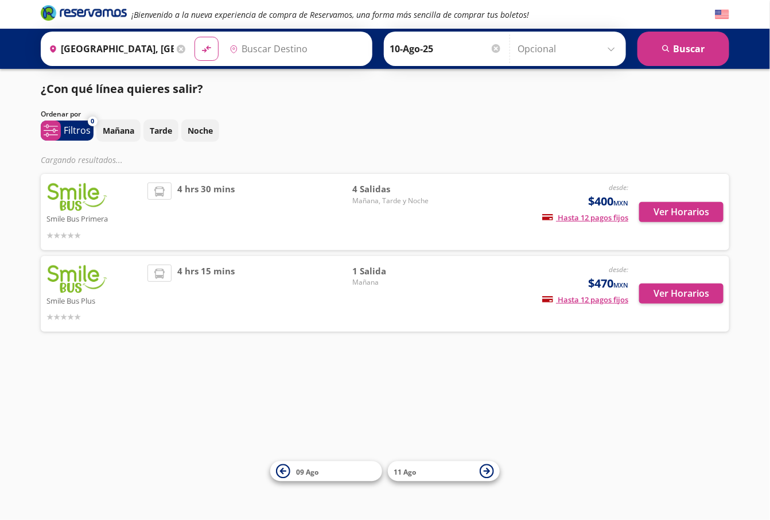
type input "[PERSON_NAME], [GEOGRAPHIC_DATA]"
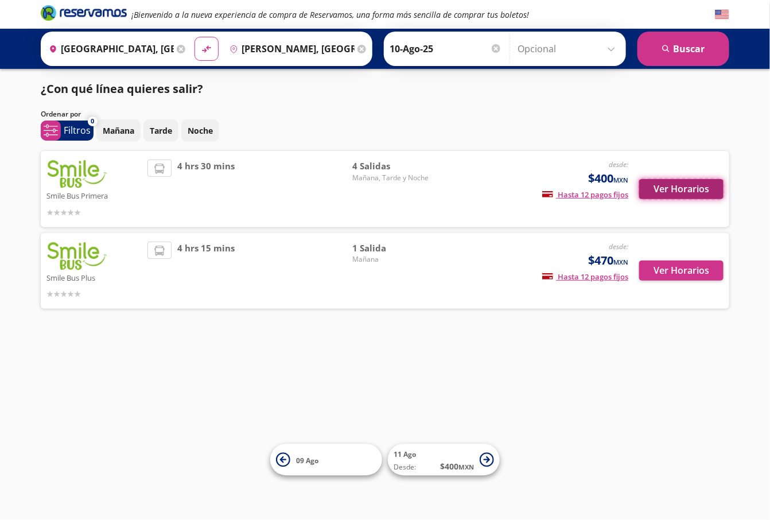
click at [670, 193] on button "Ver Horarios" at bounding box center [681, 189] width 84 height 20
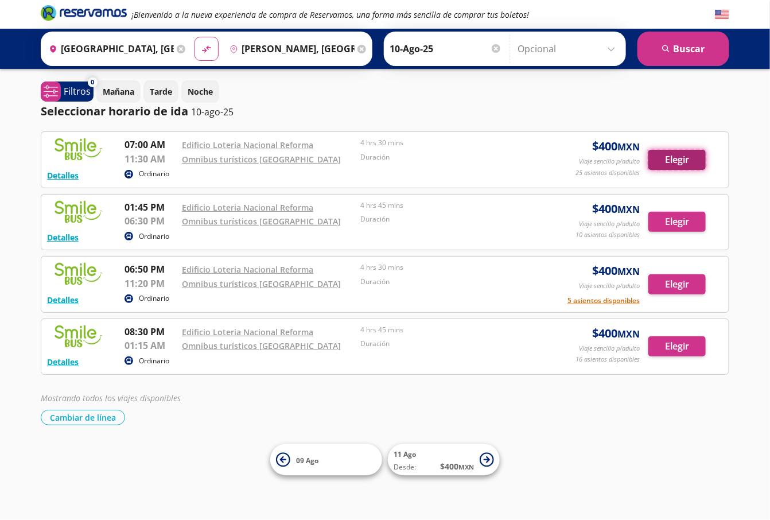
click at [661, 156] on button "Elegir" at bounding box center [676, 160] width 57 height 20
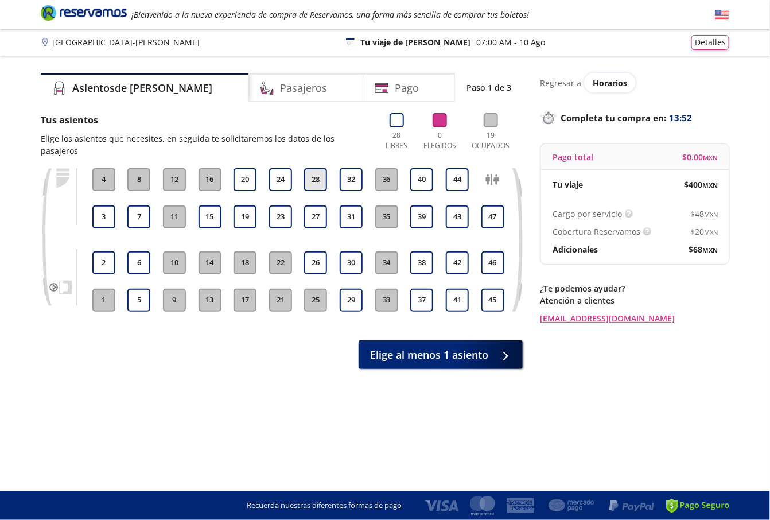
click at [312, 168] on button "28" at bounding box center [315, 179] width 23 height 23
click at [317, 171] on button "28" at bounding box center [315, 179] width 23 height 23
click at [99, 252] on button "2" at bounding box center [103, 262] width 23 height 23
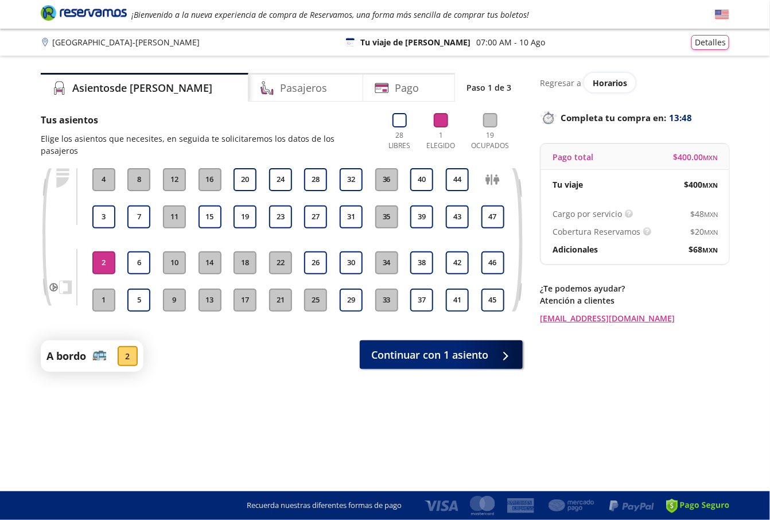
click at [415, 357] on div "A bordo 2 Continuar con 1 asiento" at bounding box center [282, 356] width 482 height 32
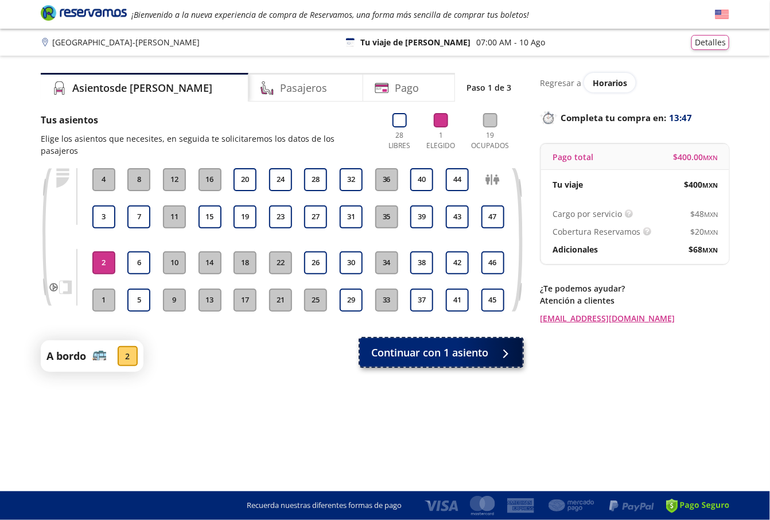
click at [410, 349] on button "Continuar con 1 asiento" at bounding box center [441, 352] width 163 height 29
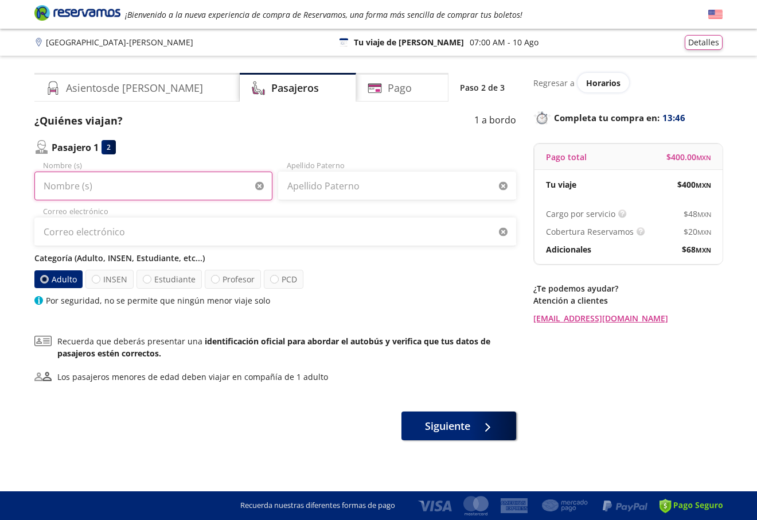
click at [153, 190] on input "Nombre (s)" at bounding box center [153, 186] width 238 height 29
paste input "[PERSON_NAME]"
type input "Oscar"
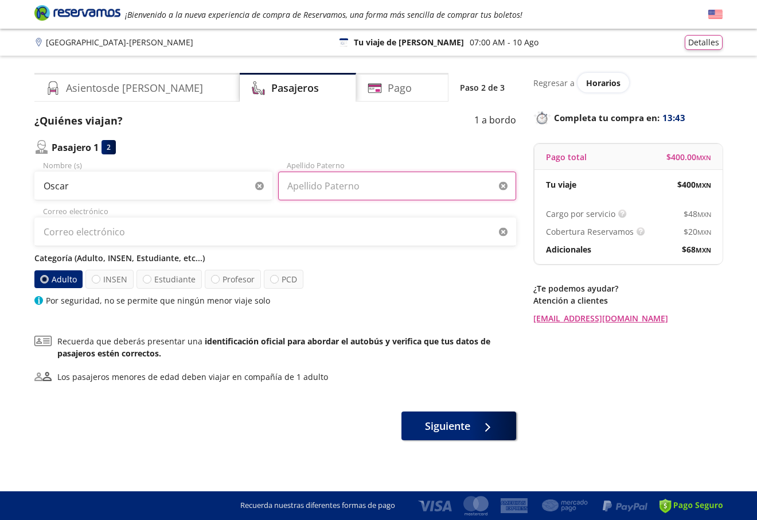
click at [328, 187] on input "Apellido Paterno" at bounding box center [397, 186] width 238 height 29
paste input "[PERSON_NAME]"
type input "[PERSON_NAME]"
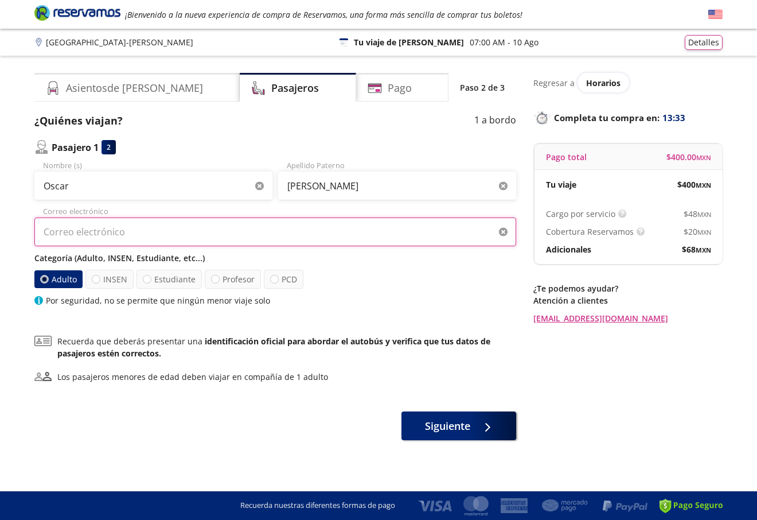
click at [68, 227] on input "Correo electrónico" at bounding box center [275, 231] width 482 height 29
paste input "[EMAIL_ADDRESS][DOMAIN_NAME]"
type input "[EMAIL_ADDRESS][DOMAIN_NAME]"
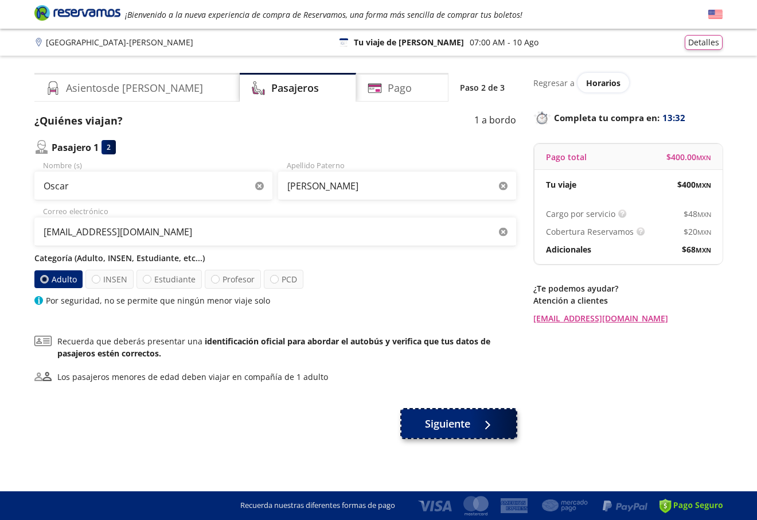
click at [437, 411] on button "Siguiente" at bounding box center [459, 423] width 115 height 29
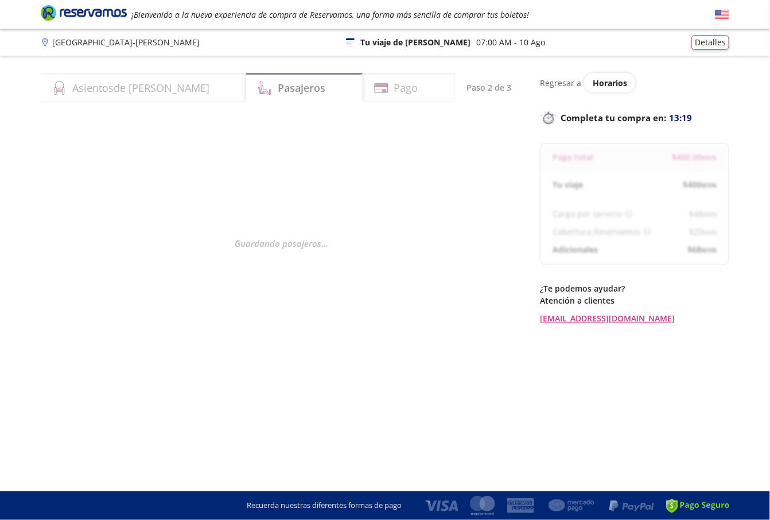
select select "MX"
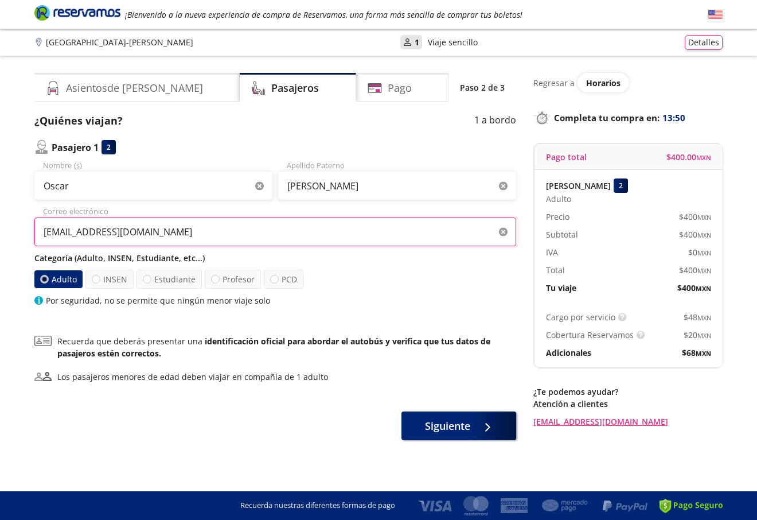
click at [210, 238] on input "[EMAIL_ADDRESS][DOMAIN_NAME]" at bounding box center [275, 231] width 482 height 29
type input "[EMAIL_ADDRESS][DOMAIN_NAME]"
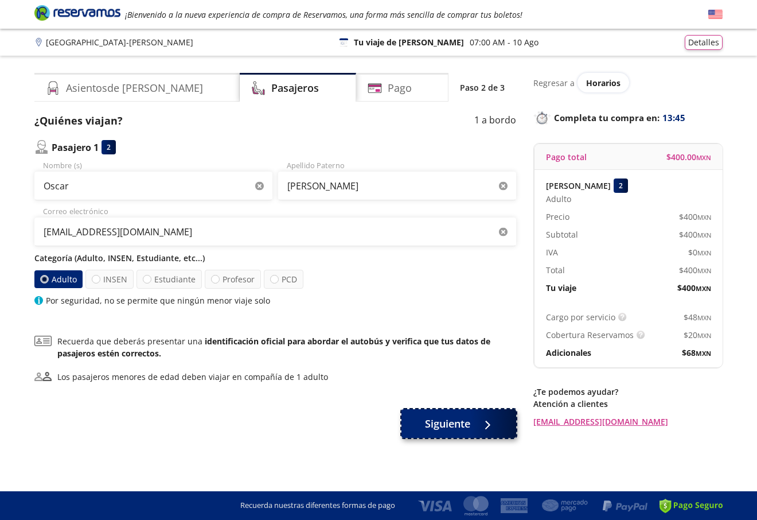
click at [442, 432] on button "Siguiente" at bounding box center [459, 423] width 115 height 29
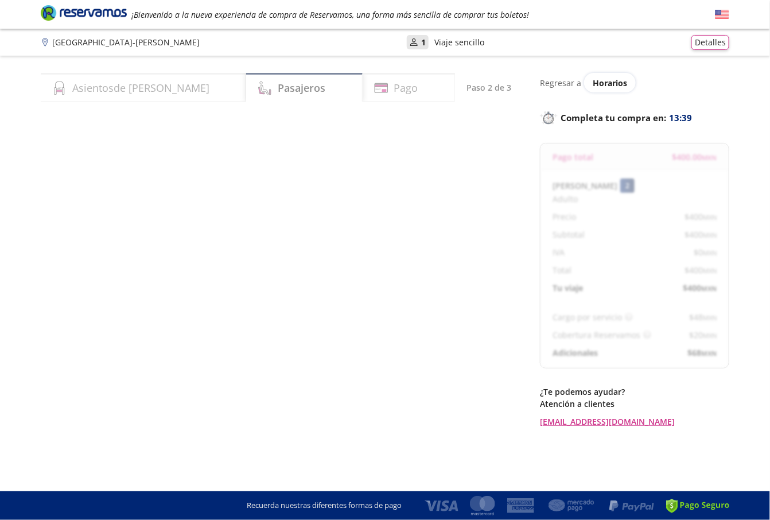
select select "MX"
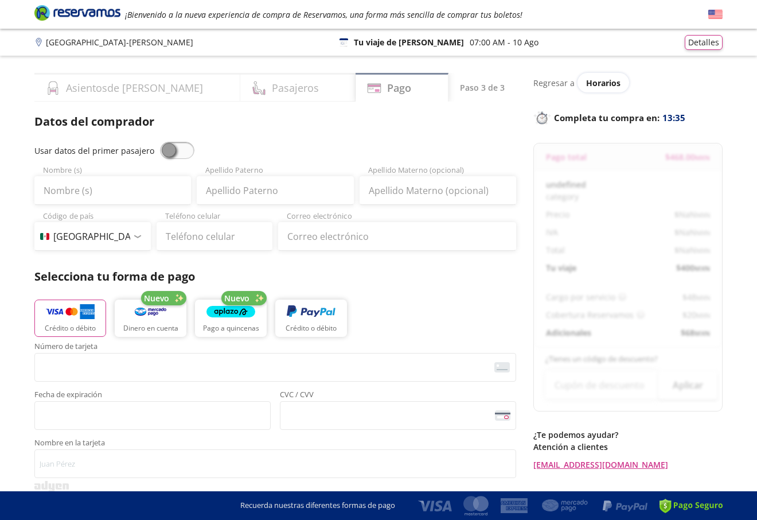
click at [173, 154] on div "Servicios adicionales ¿Tienes un código de descuento? Aplicar Datos del comprad…" at bounding box center [275, 466] width 482 height 706
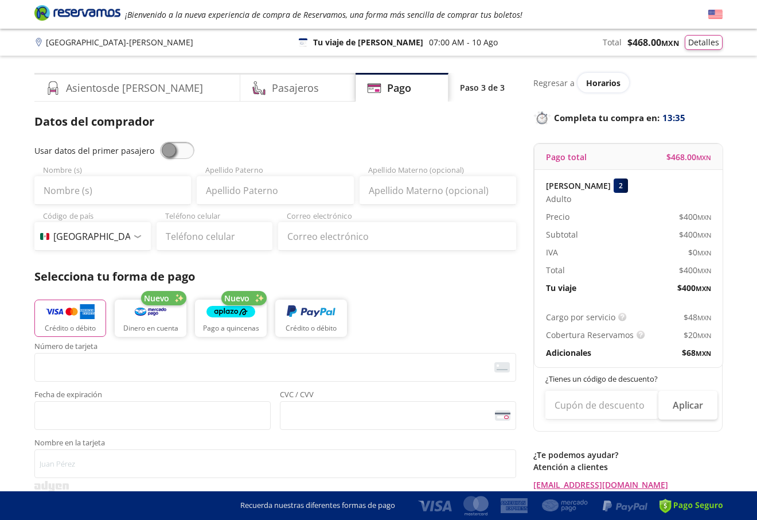
click at [170, 150] on span at bounding box center [177, 150] width 34 height 17
click at [160, 142] on input "checkbox" at bounding box center [160, 142] width 0 height 0
type input "Oscar"
type input "[PERSON_NAME]"
type input "[EMAIL_ADDRESS][DOMAIN_NAME]"
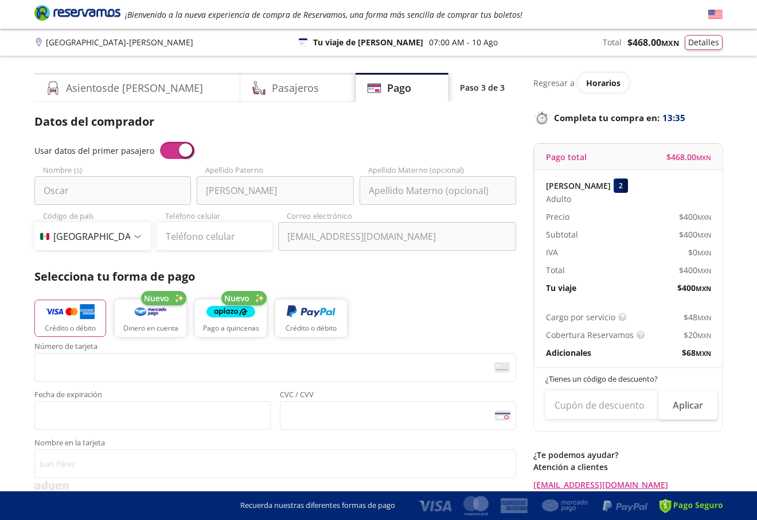
click at [170, 150] on span at bounding box center [177, 150] width 34 height 17
click at [160, 142] on input "checkbox" at bounding box center [160, 142] width 0 height 0
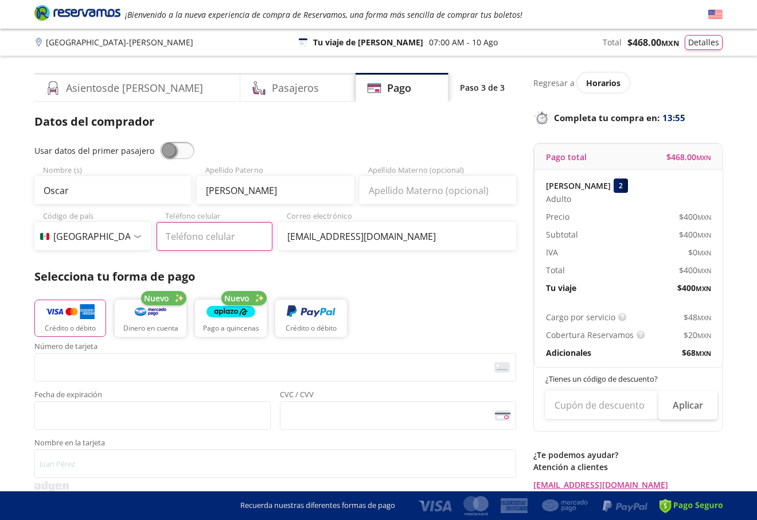
click at [208, 242] on input "Teléfono celular" at bounding box center [215, 236] width 116 height 29
paste input "56 4881 5984"
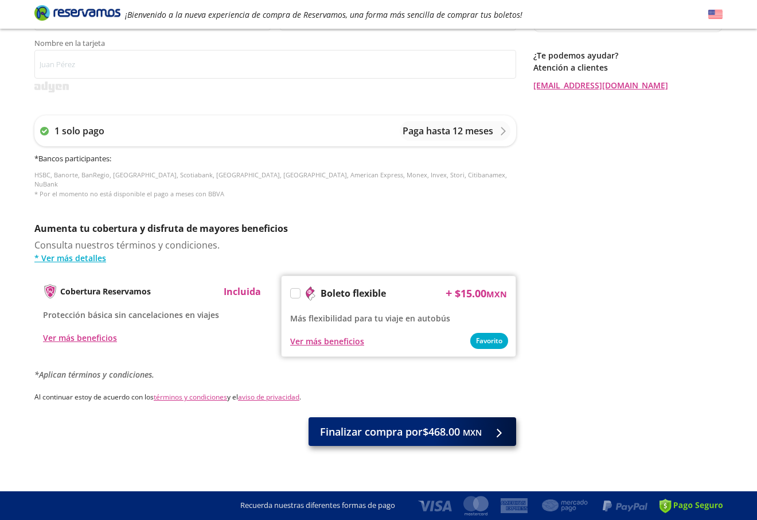
type input "56 4881 5984"
click at [401, 429] on span "Finalizar compra por $468.00 MXN" at bounding box center [401, 431] width 162 height 15
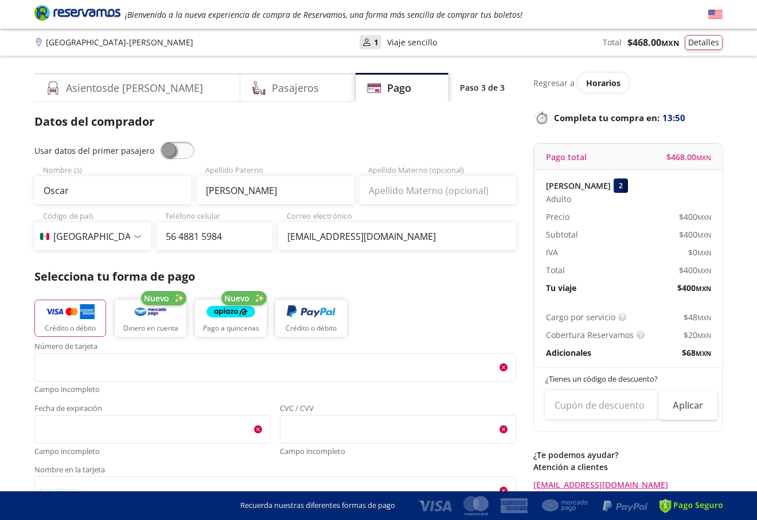
scroll to position [465, 0]
